Goal: Information Seeking & Learning: Learn about a topic

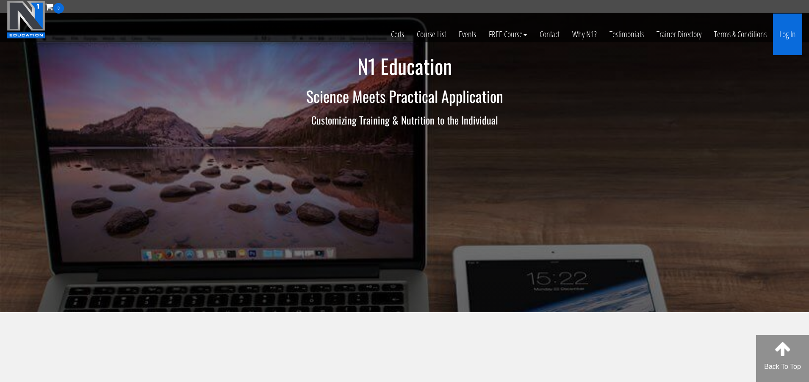
click at [783, 42] on link "Log In" at bounding box center [787, 35] width 29 height 42
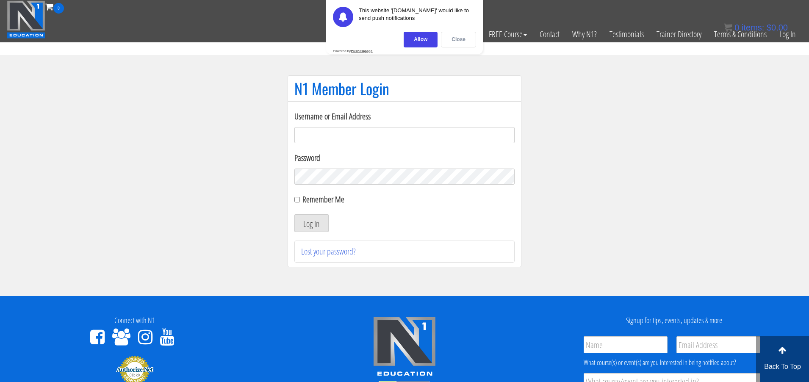
click at [453, 32] on div "Close" at bounding box center [458, 40] width 35 height 16
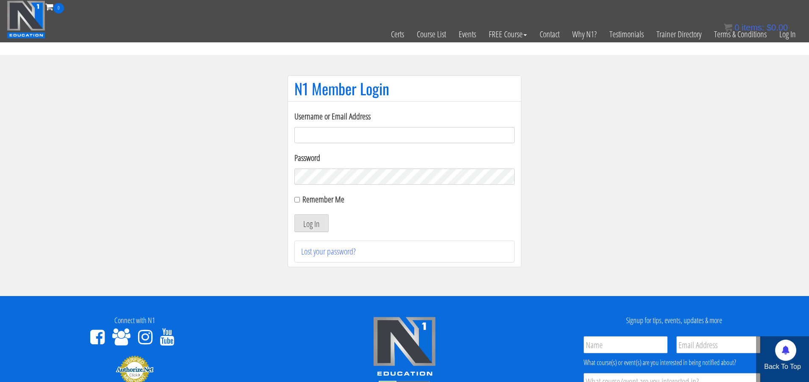
click at [367, 142] on input "Username or Email Address" at bounding box center [405, 135] width 220 height 16
type input "[PERSON_NAME][EMAIL_ADDRESS][DOMAIN_NAME]"
click at [311, 223] on button "Log In" at bounding box center [312, 223] width 34 height 18
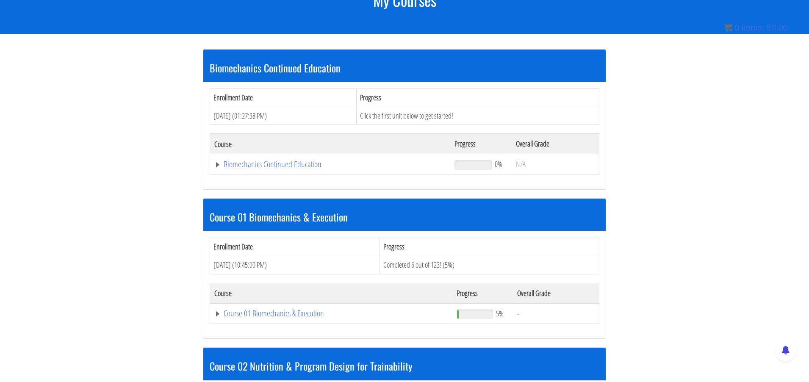
scroll to position [147, 0]
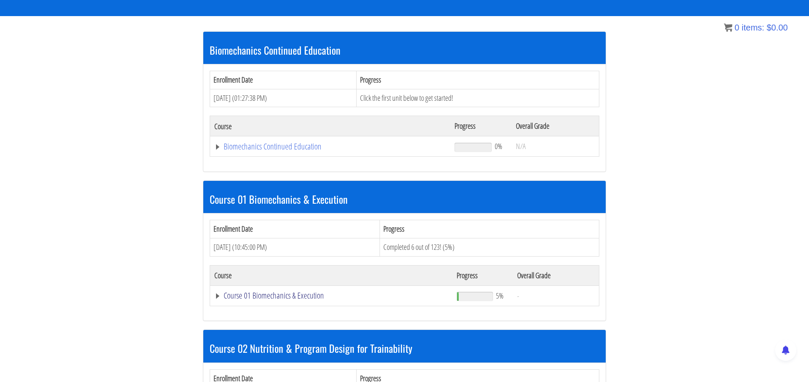
click at [279, 151] on link "Course 01 Biomechanics & Execution" at bounding box center [330, 146] width 232 height 8
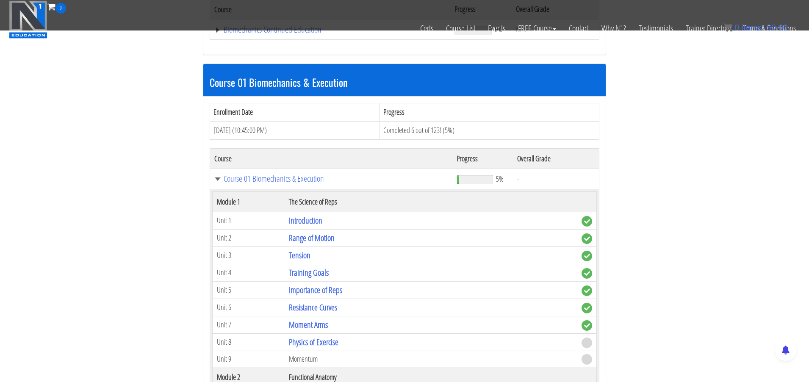
scroll to position [211, 0]
click at [313, 288] on link "Importance of Reps" at bounding box center [315, 289] width 53 height 11
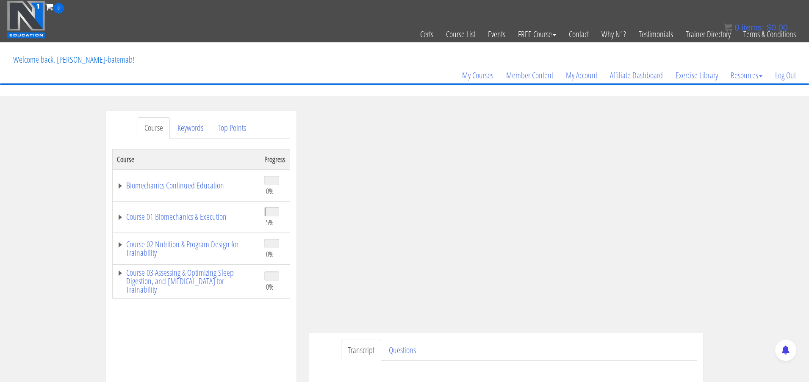
click at [606, 341] on ul "Transcript Questions" at bounding box center [519, 351] width 356 height 22
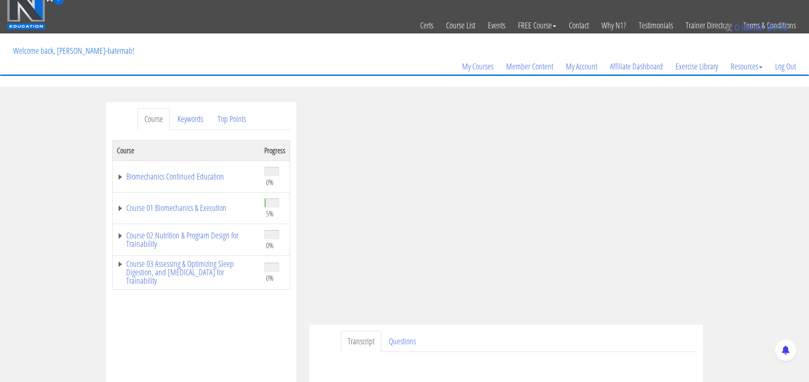
scroll to position [9, 0]
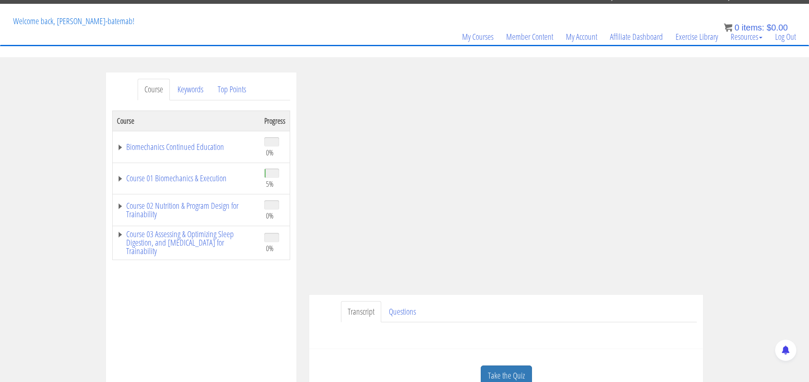
scroll to position [38, 0]
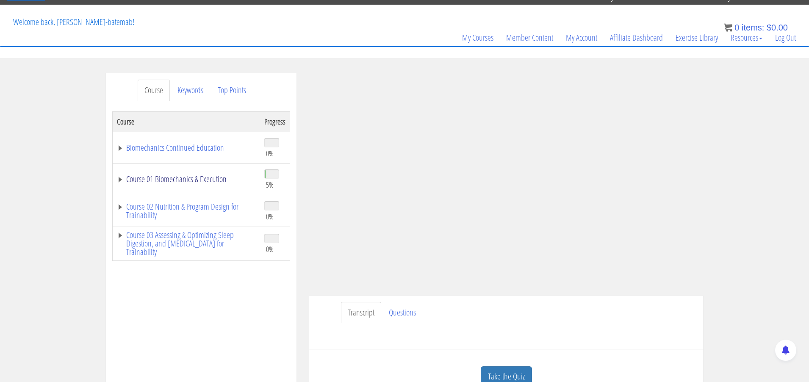
click at [199, 179] on link "Course 01 Biomechanics & Execution" at bounding box center [186, 179] width 139 height 8
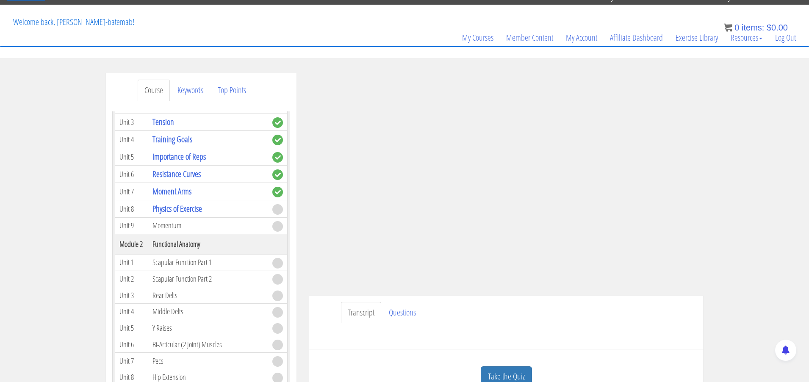
scroll to position [162, 0]
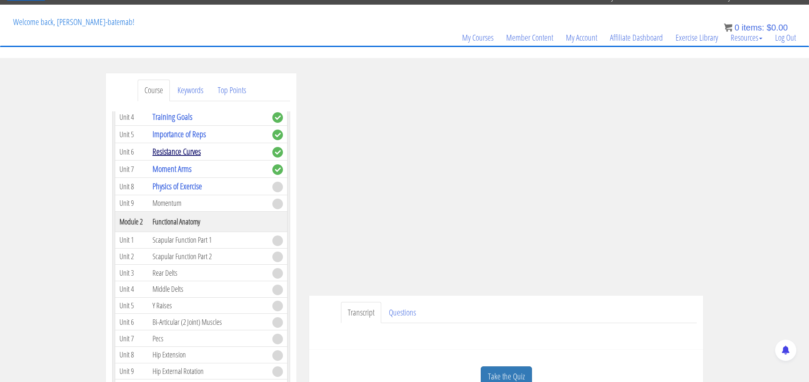
click at [193, 157] on link "Resistance Curves" at bounding box center [177, 151] width 48 height 11
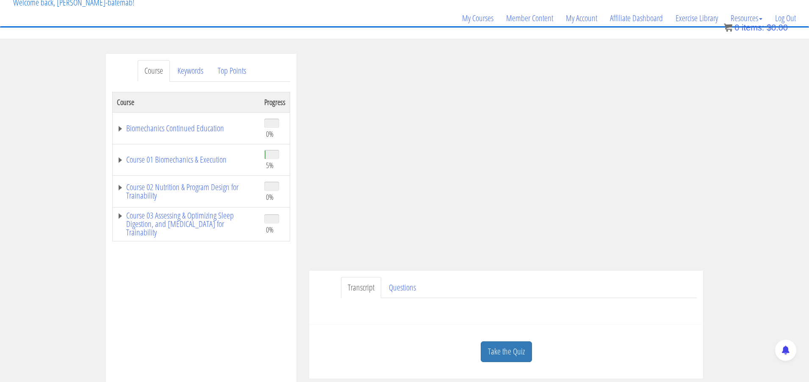
scroll to position [57, 0]
